Goal: Navigation & Orientation: Find specific page/section

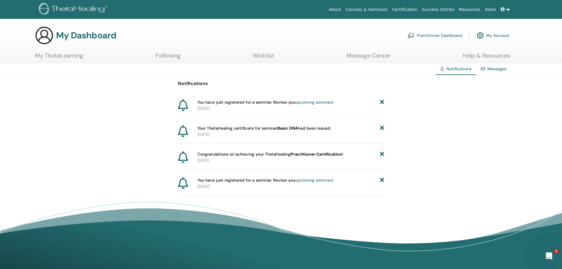
click at [310, 103] on link "upcoming seminars" at bounding box center [314, 101] width 38 height 5
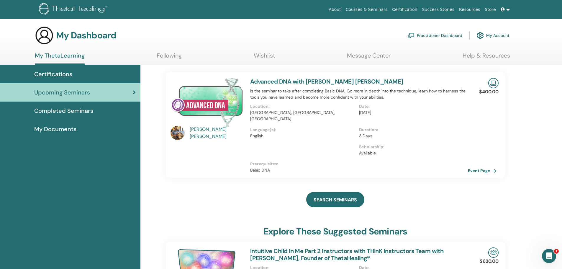
click at [57, 109] on span "Completed Seminars" at bounding box center [63, 110] width 59 height 9
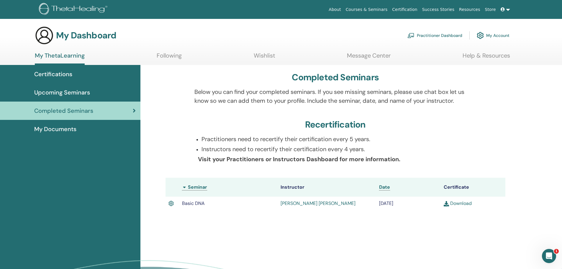
click at [60, 92] on span "Upcoming Seminars" at bounding box center [62, 92] width 56 height 9
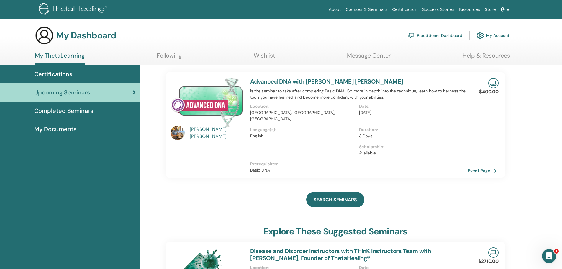
click at [509, 11] on link at bounding box center [505, 9] width 14 height 11
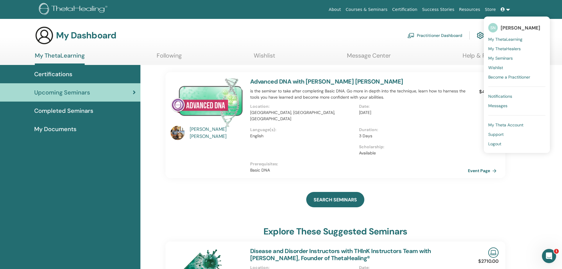
click at [371, 13] on link "Courses & Seminars" at bounding box center [366, 9] width 47 height 11
